Goal: Communication & Community: Answer question/provide support

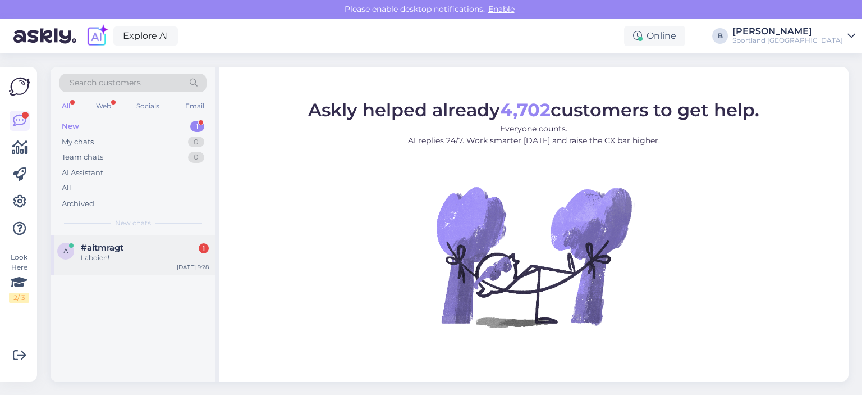
click at [132, 248] on div "#aitmragt 1" at bounding box center [145, 247] width 128 height 10
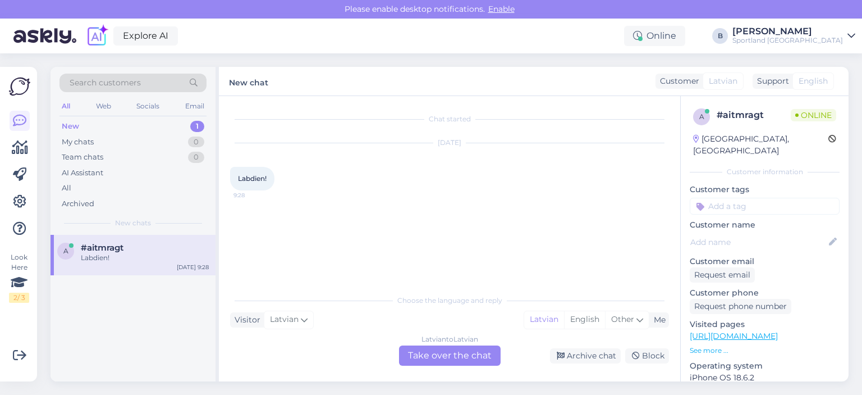
click at [462, 357] on div "Latvian to Latvian Take over the chat" at bounding box center [450, 355] width 102 height 20
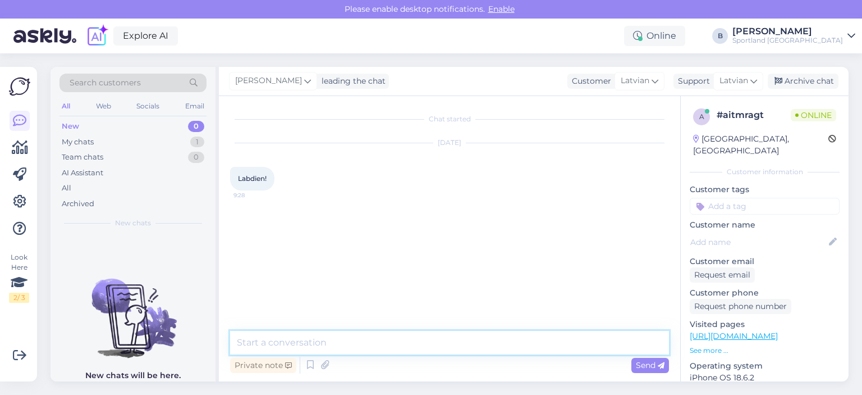
click at [442, 345] on textarea at bounding box center [449, 343] width 439 height 24
type textarea "Labdien, kā varam Jums palīdzēt?"
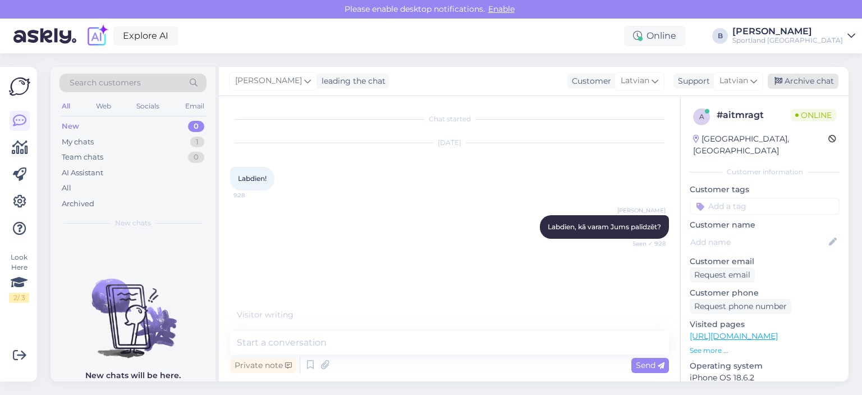
click at [810, 85] on div "Archive chat" at bounding box center [803, 81] width 71 height 15
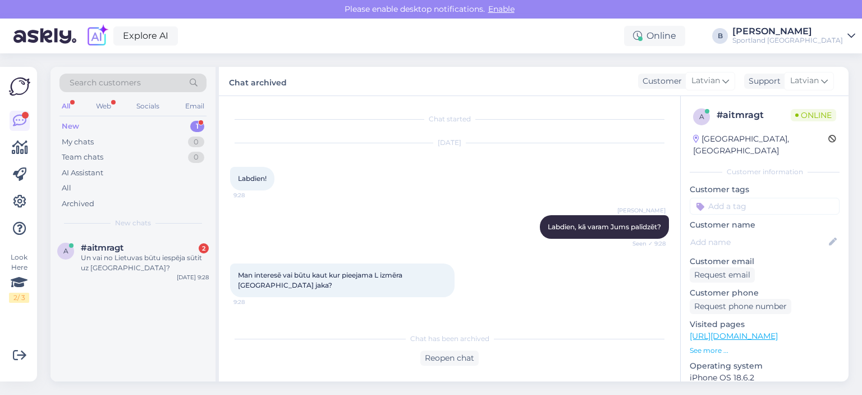
scroll to position [40, 0]
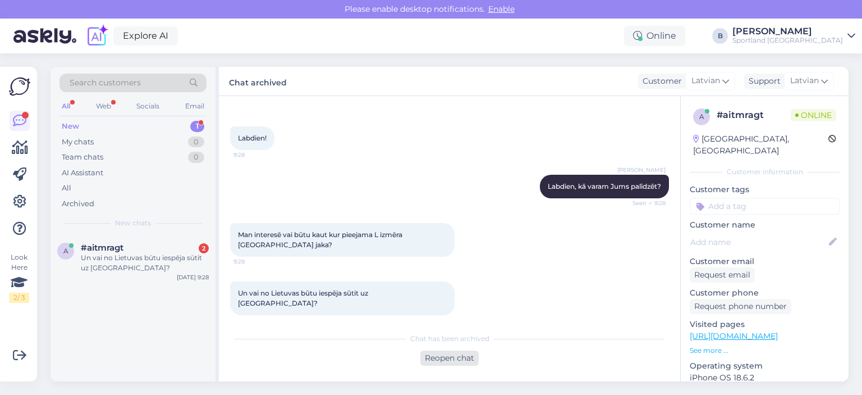
click at [452, 354] on div "Reopen chat" at bounding box center [449, 357] width 58 height 15
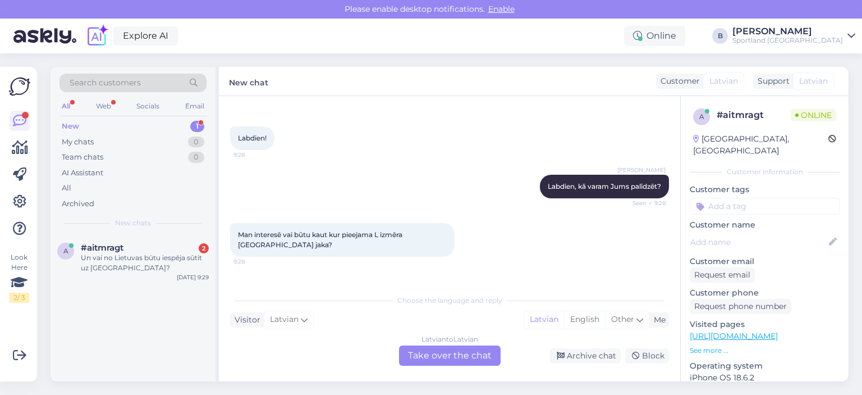
click at [452, 354] on div "Latvian to Latvian Take over the chat" at bounding box center [450, 355] width 102 height 20
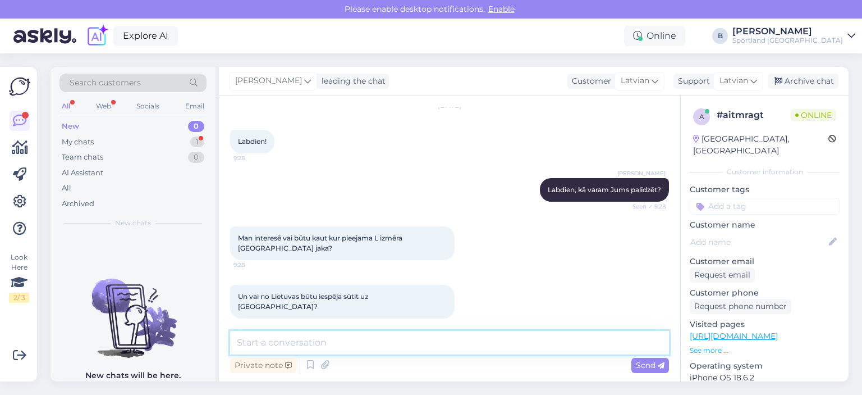
click at [450, 353] on textarea at bounding box center [449, 343] width 439 height 24
type textarea "No Lietuvas, diemžēl, piegāde uz Latviju netiek veikta."
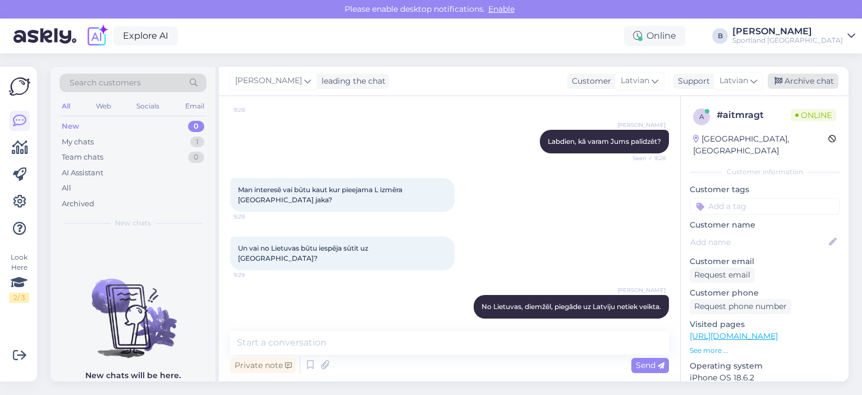
click at [800, 82] on div "Archive chat" at bounding box center [803, 81] width 71 height 15
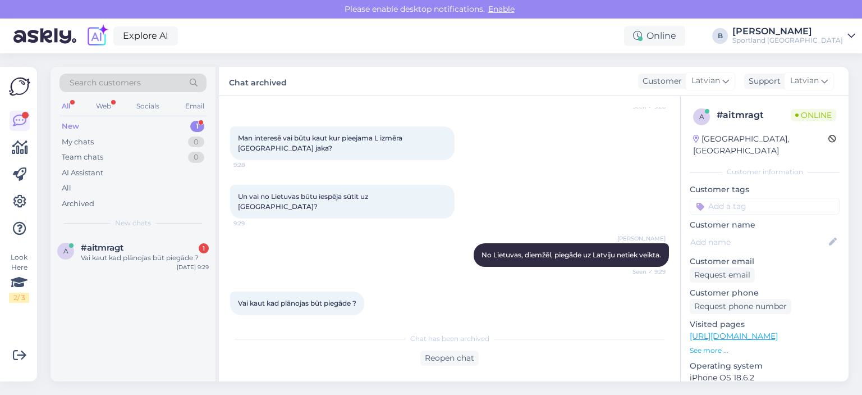
scroll to position [185, 0]
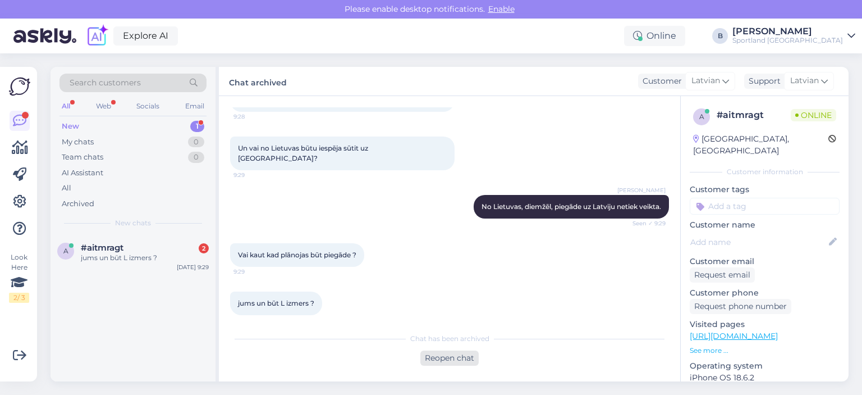
click at [464, 351] on div "Reopen chat" at bounding box center [449, 357] width 58 height 15
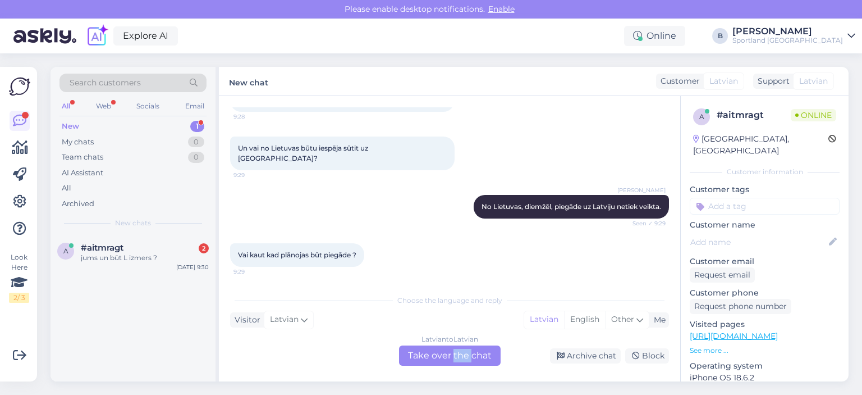
click at [464, 351] on div "Latvian to Latvian Take over the chat" at bounding box center [450, 355] width 102 height 20
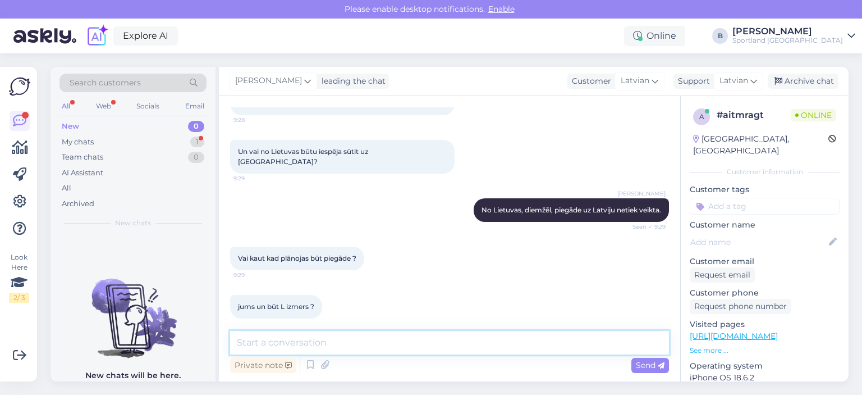
click at [464, 351] on textarea at bounding box center [449, 343] width 439 height 24
type textarea "K"
type textarea "Konkrēti kura prece Jums interesē?"
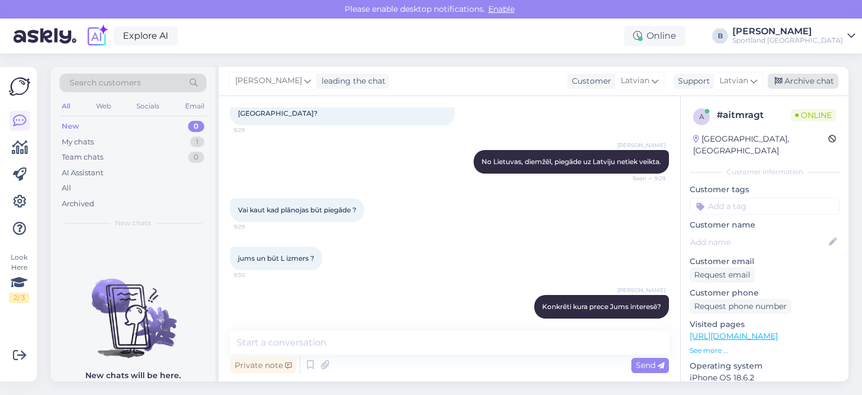
click at [792, 83] on div "Archive chat" at bounding box center [803, 81] width 71 height 15
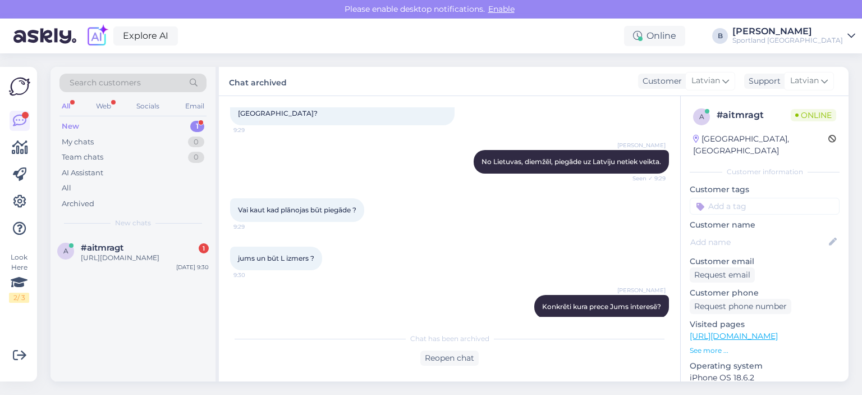
scroll to position [292, 0]
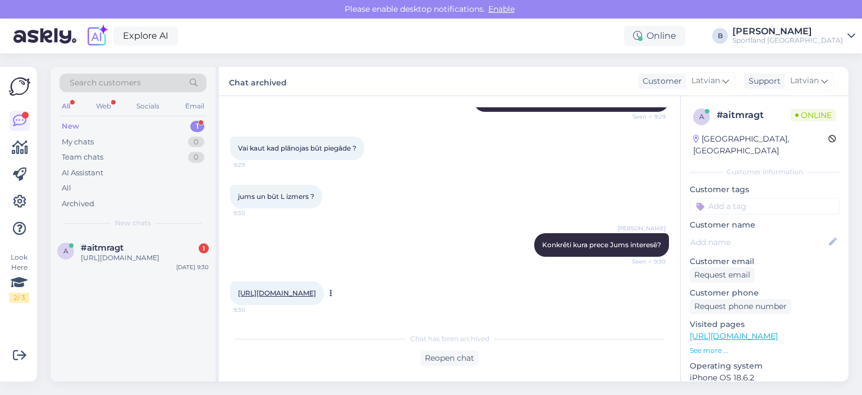
click at [316, 288] on link "[URL][DOMAIN_NAME]" at bounding box center [277, 292] width 78 height 8
click at [446, 358] on div "Reopen chat" at bounding box center [449, 357] width 58 height 15
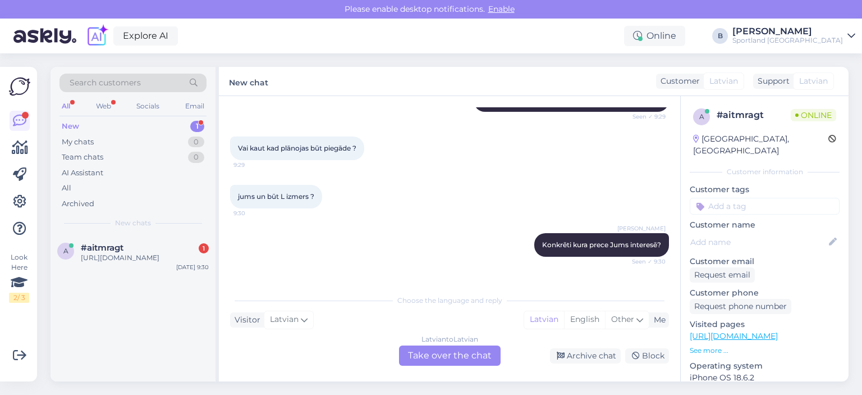
click at [447, 354] on div "Latvian to Latvian Take over the chat" at bounding box center [450, 355] width 102 height 20
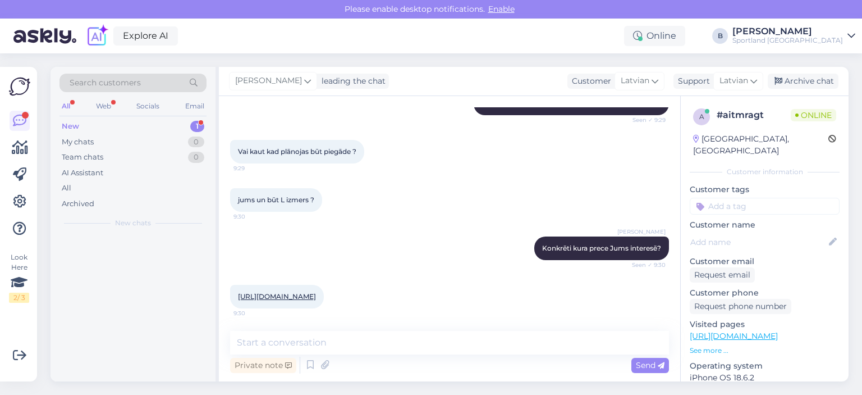
scroll to position [288, 0]
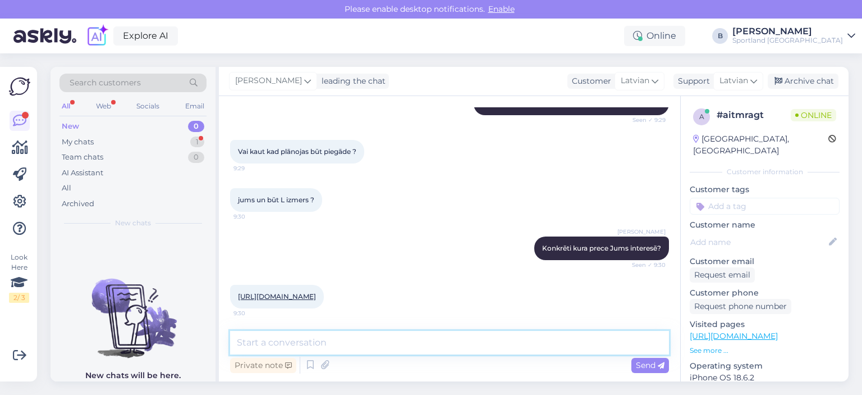
click at [450, 340] on textarea at bounding box center [449, 343] width 439 height 24
type textarea "J"
type textarea "N"
click at [435, 343] on textarea at bounding box center [449, 343] width 439 height 24
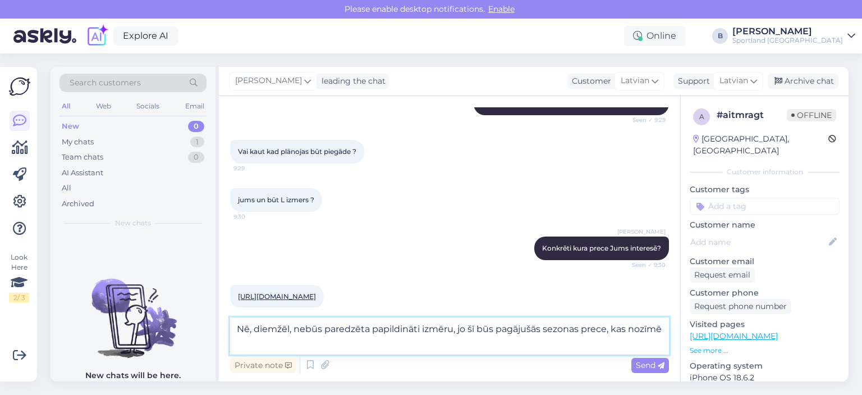
scroll to position [292, 0]
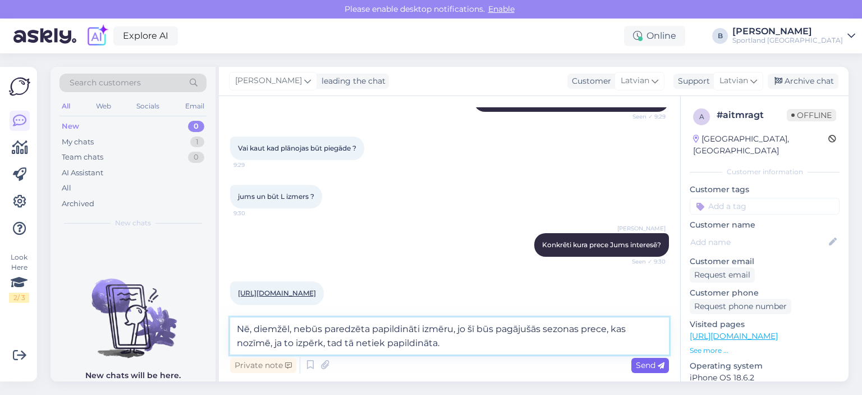
type textarea "Nē, diemžēl, nebūs paredzēta papildināti izmēru, jo šī būs pagājušās sezonas pr…"
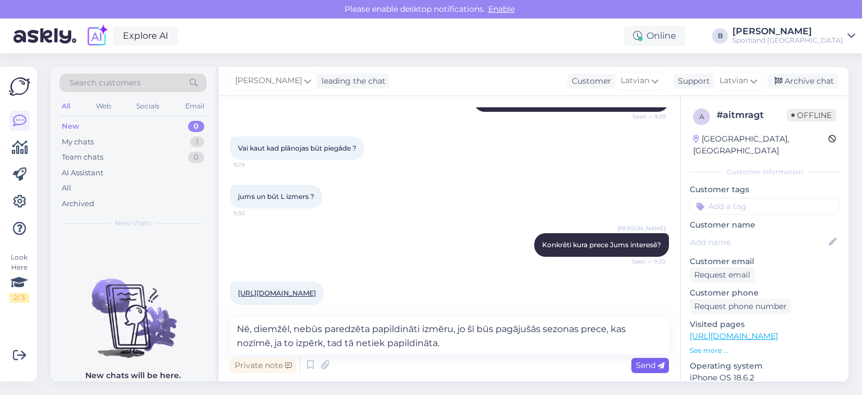
click at [661, 363] on icon at bounding box center [661, 365] width 7 height 7
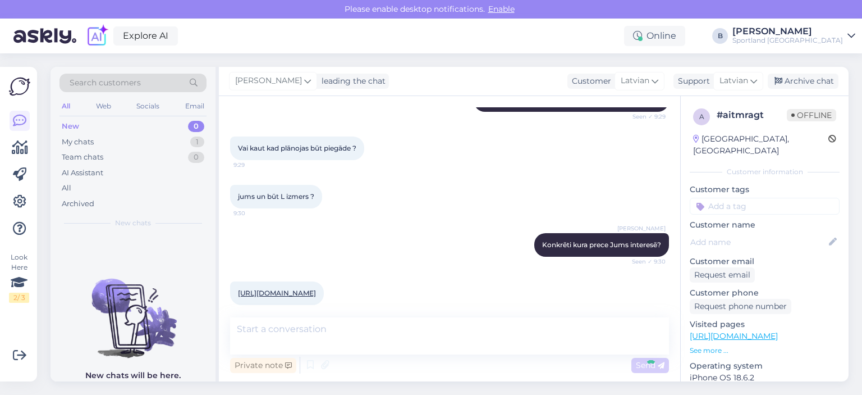
scroll to position [357, 0]
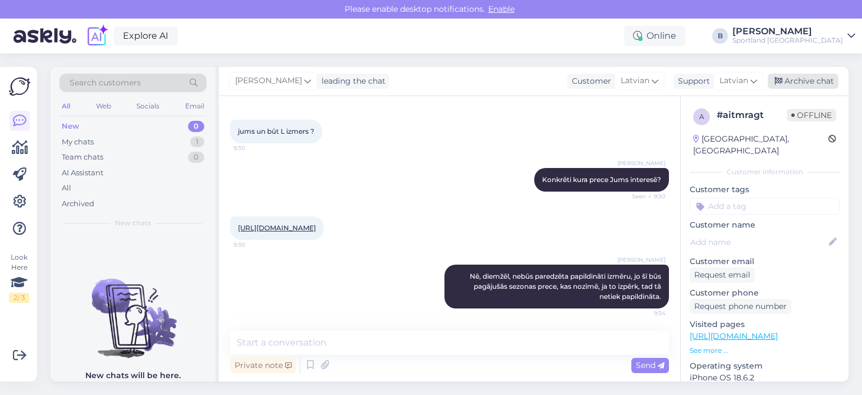
click at [806, 88] on div "Archive chat" at bounding box center [803, 81] width 71 height 15
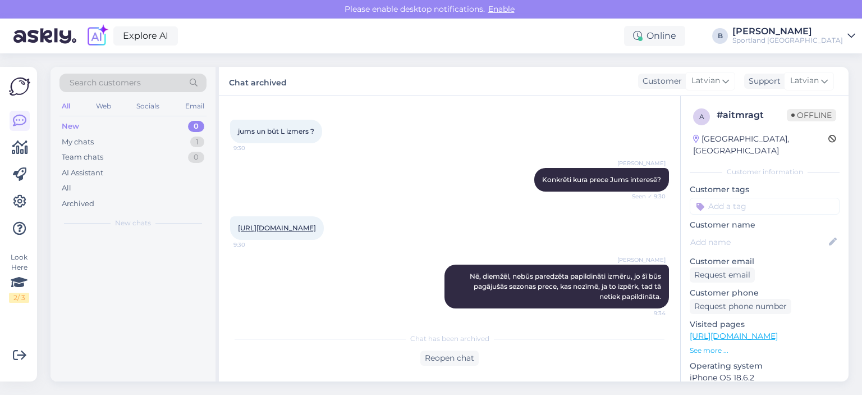
scroll to position [360, 0]
